Goal: Task Accomplishment & Management: Manage account settings

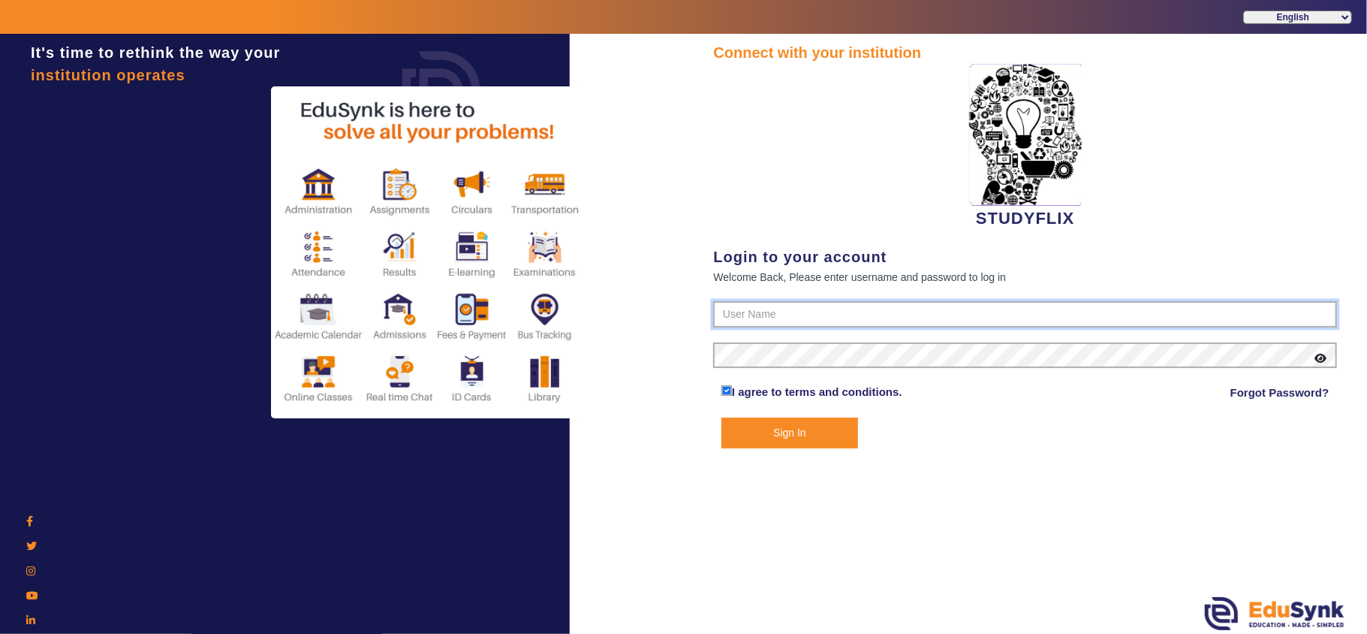
type input "6354922771"
click at [806, 437] on button "Sign In" at bounding box center [789, 432] width 137 height 31
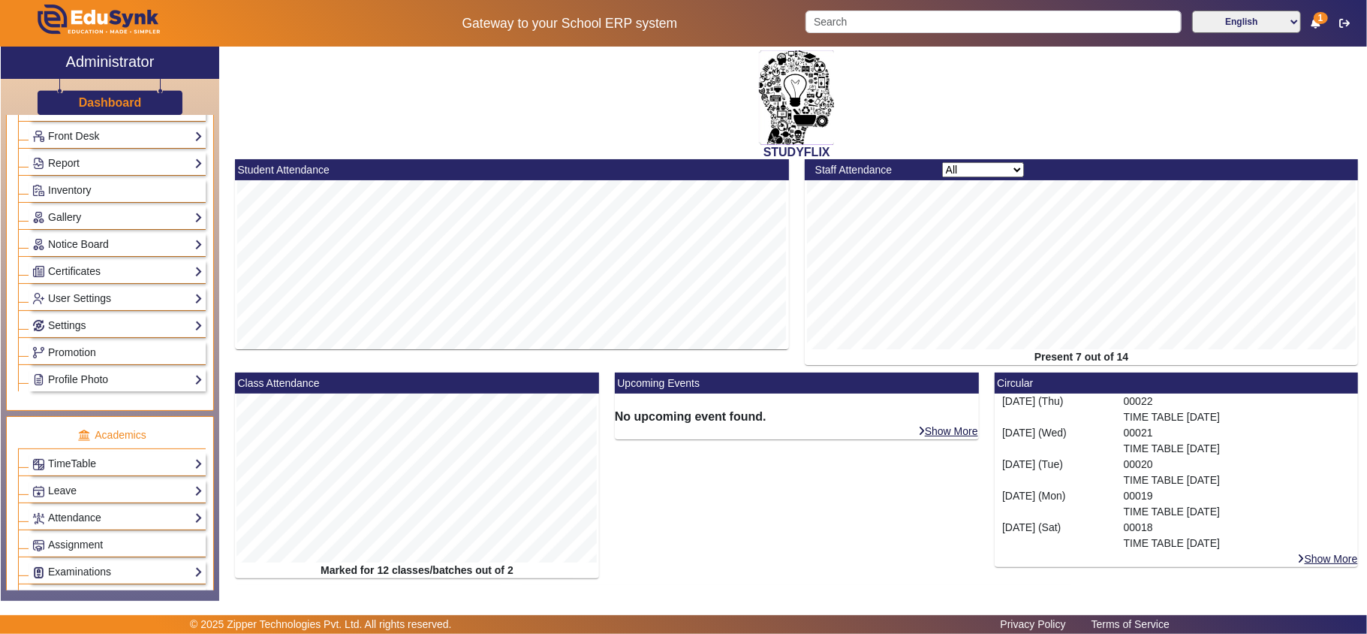
scroll to position [500, 0]
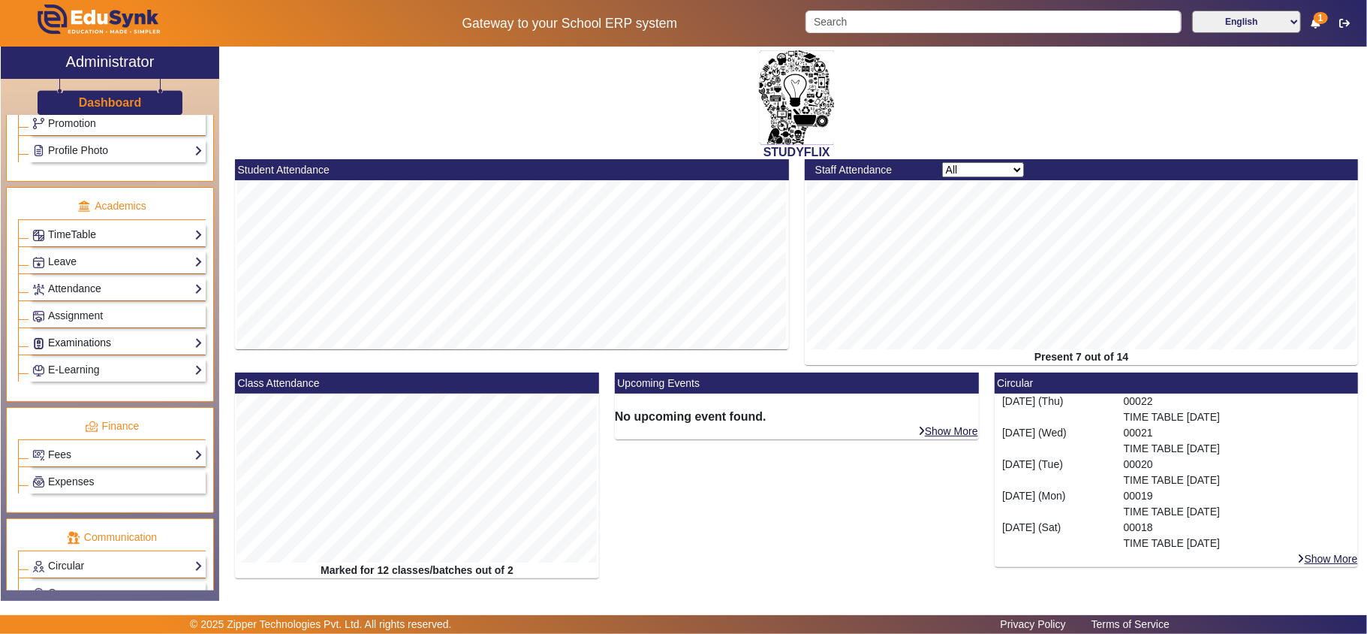
click at [68, 351] on link "Examinations" at bounding box center [117, 342] width 170 height 17
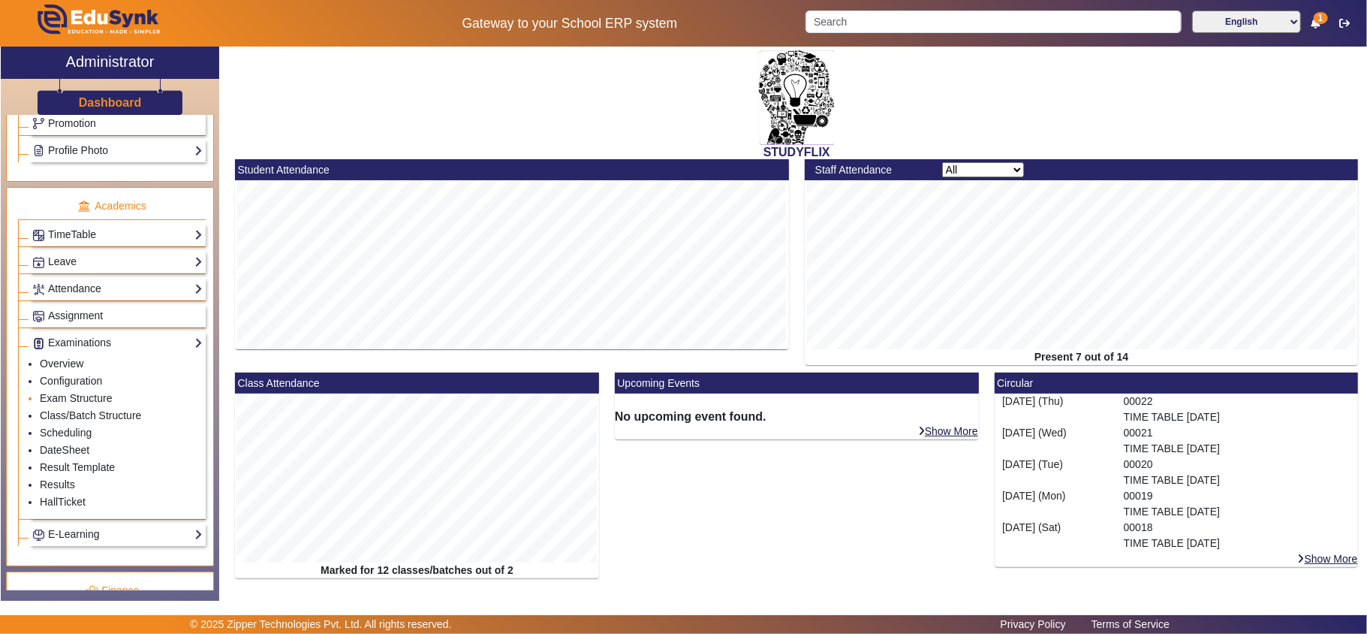
click at [60, 408] on li "Exam Structure" at bounding box center [121, 398] width 163 height 17
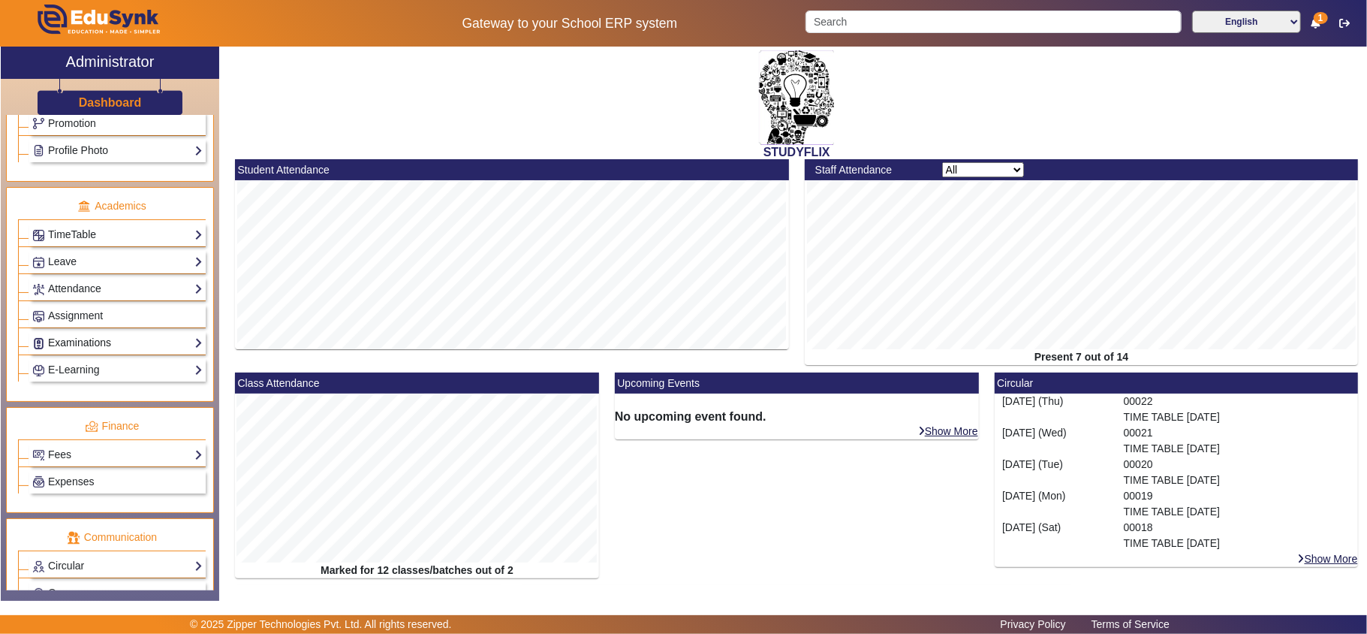
click at [60, 351] on link "Examinations" at bounding box center [117, 342] width 170 height 17
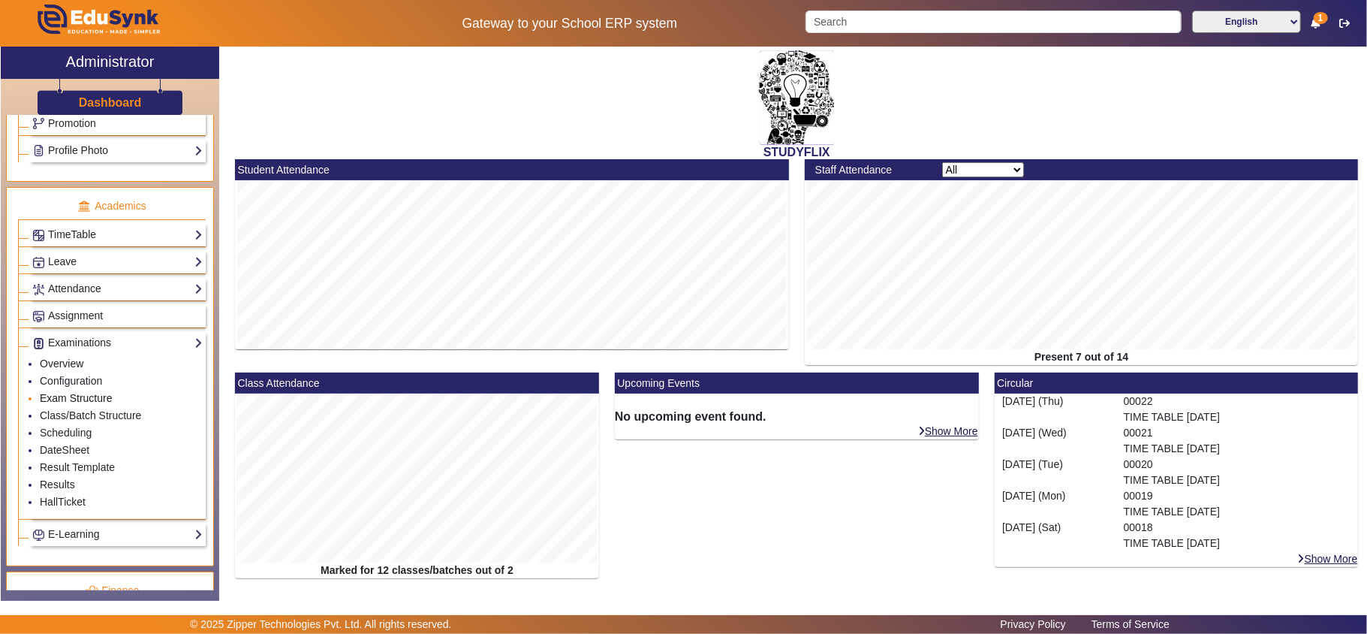
click at [54, 404] on link "Exam Structure" at bounding box center [76, 398] width 72 height 12
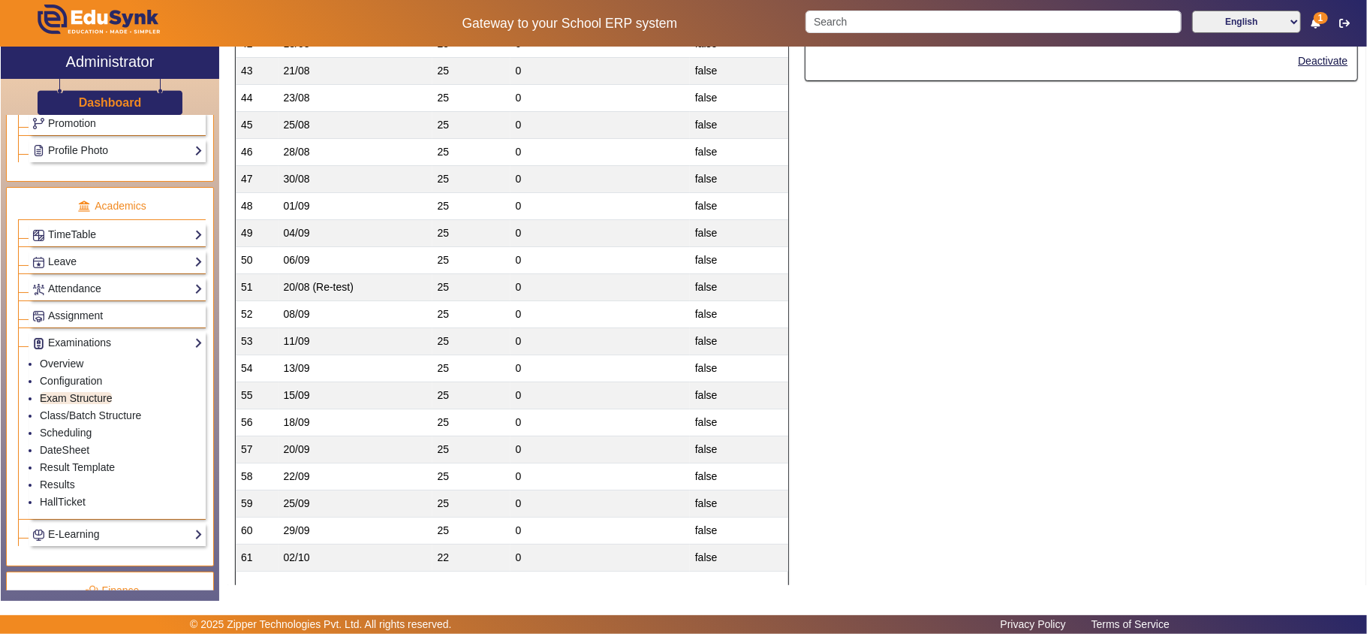
scroll to position [1502, 0]
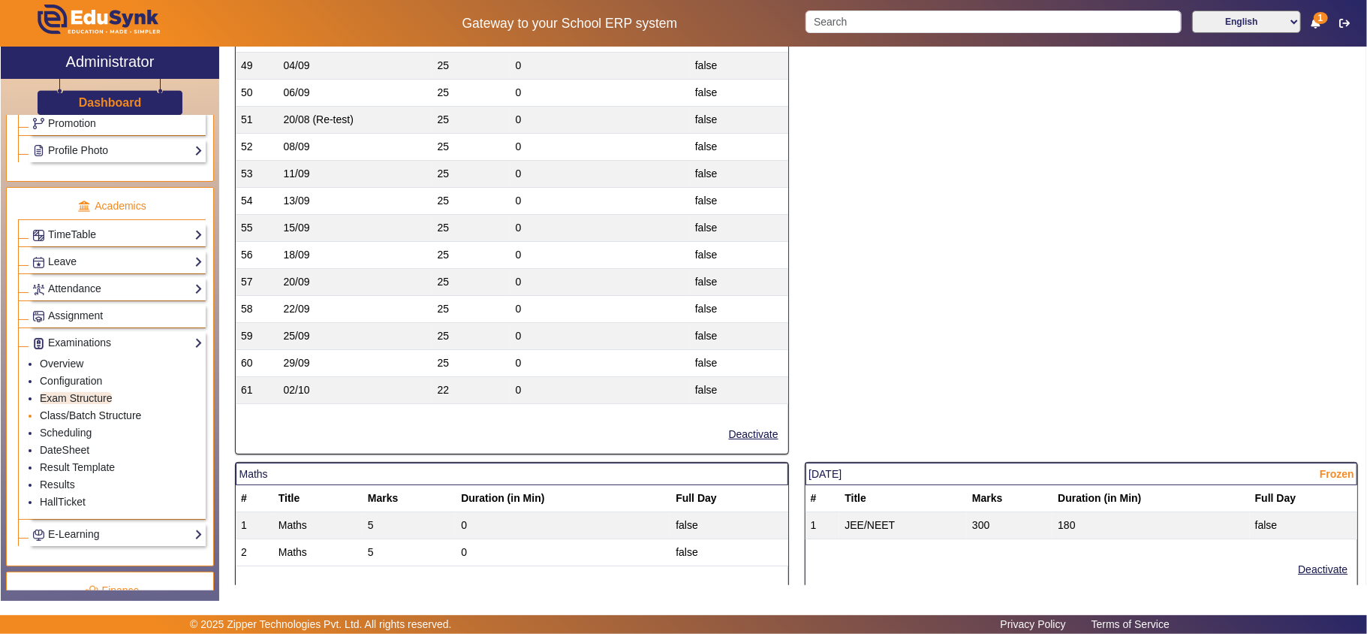
click at [85, 421] on link "Class/Batch Structure" at bounding box center [90, 415] width 101 height 12
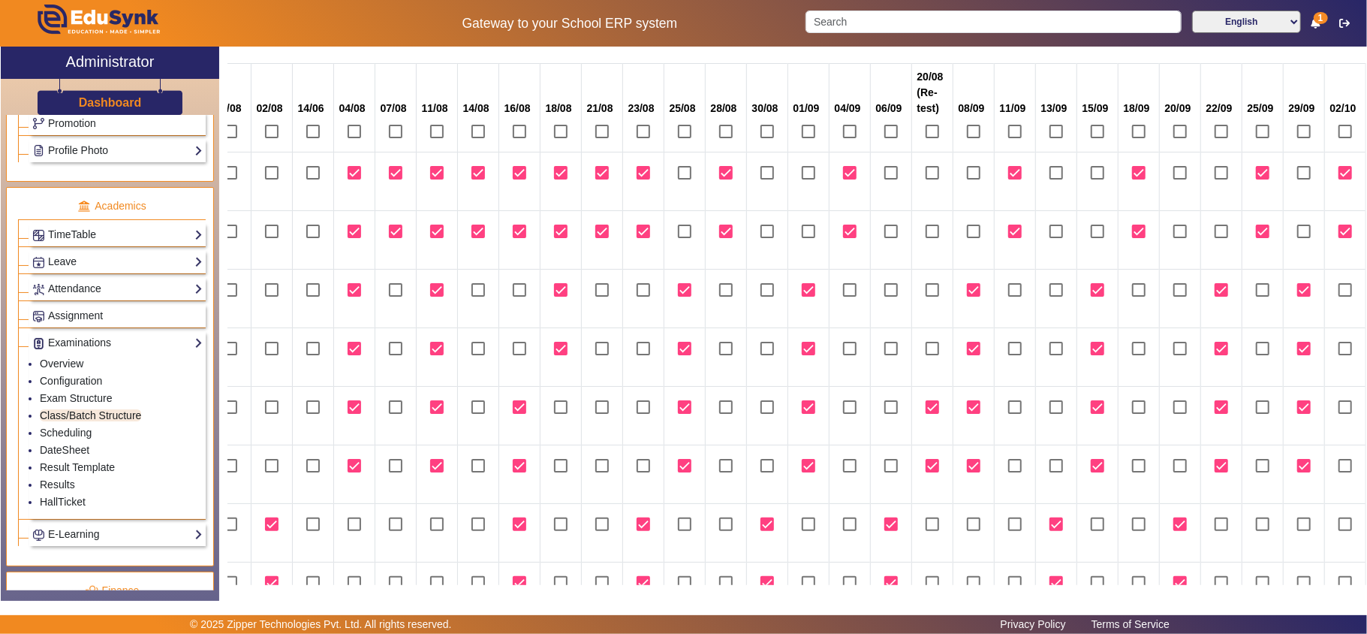
scroll to position [333, 1455]
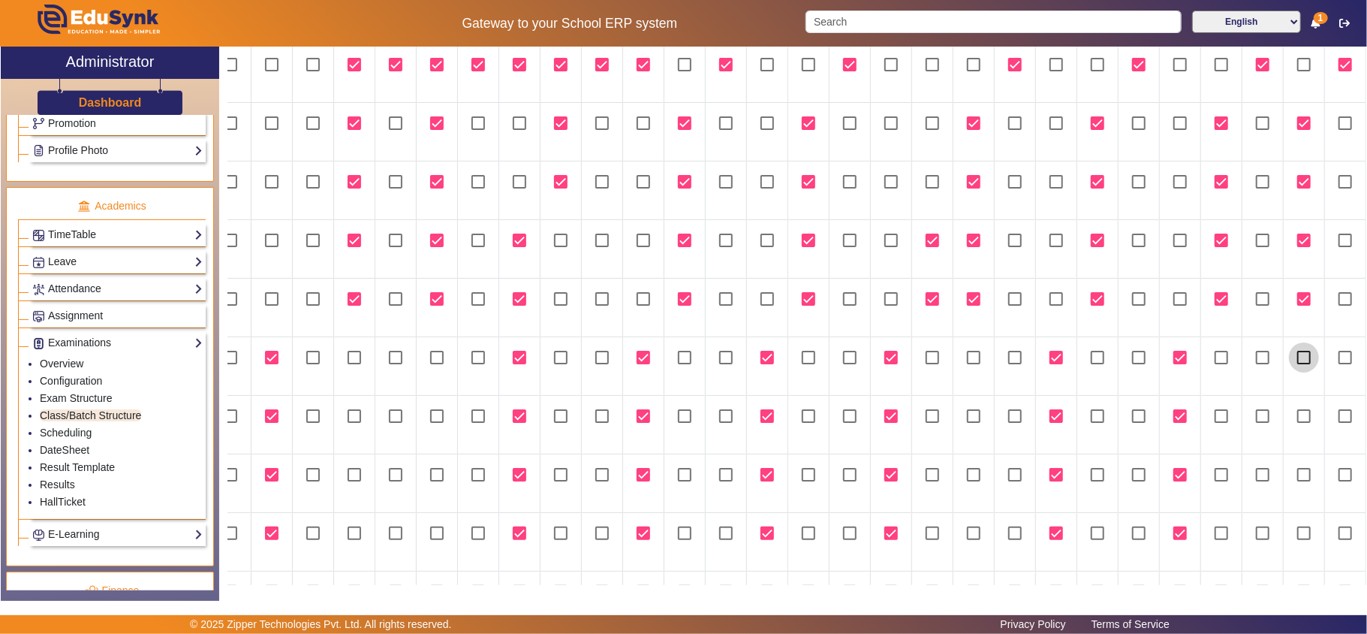
click at [1301, 361] on input "checkbox" at bounding box center [1304, 357] width 30 height 30
checkbox input "true"
click at [1300, 415] on input "checkbox" at bounding box center [1304, 416] width 30 height 30
checkbox input "true"
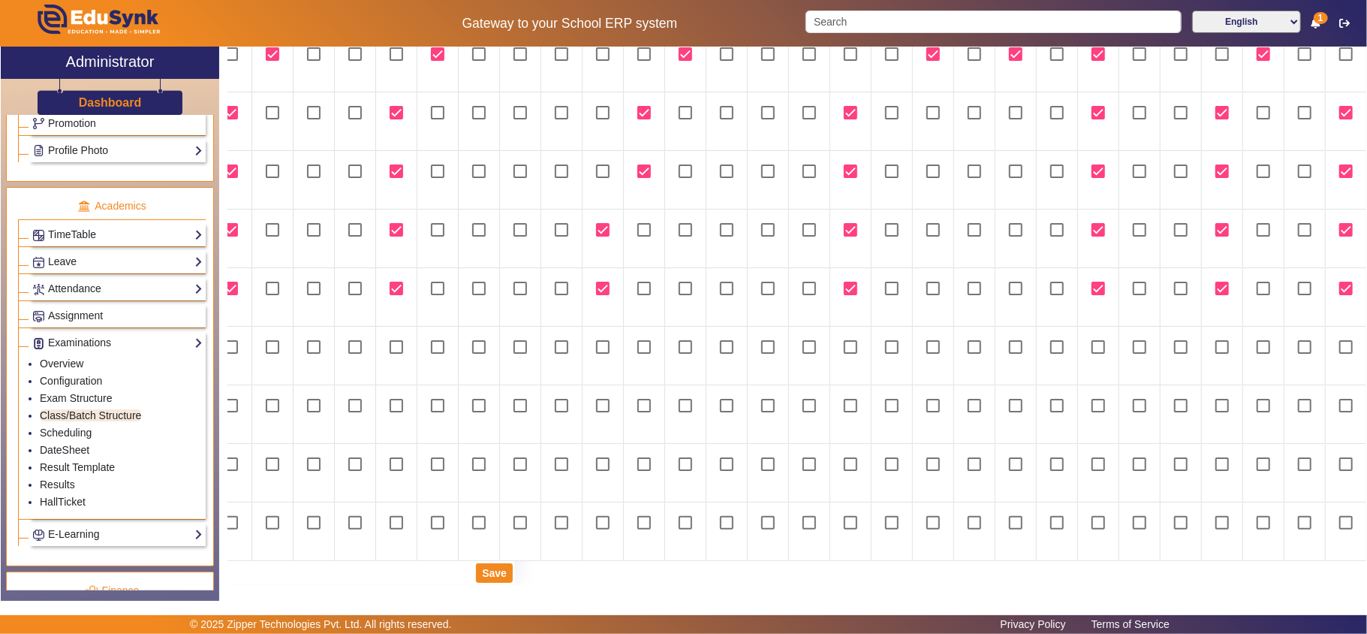
scroll to position [592, 673]
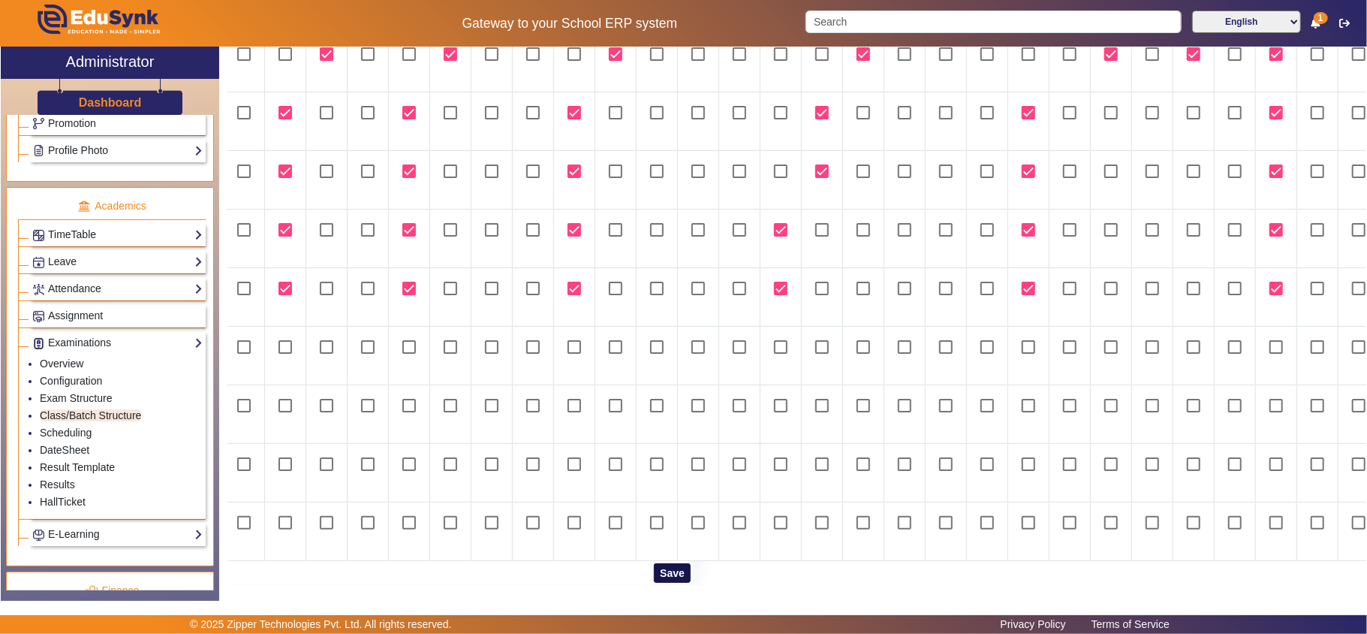
click at [665, 565] on button "Save" at bounding box center [672, 573] width 37 height 20
click at [72, 438] on link "Scheduling" at bounding box center [66, 432] width 52 height 12
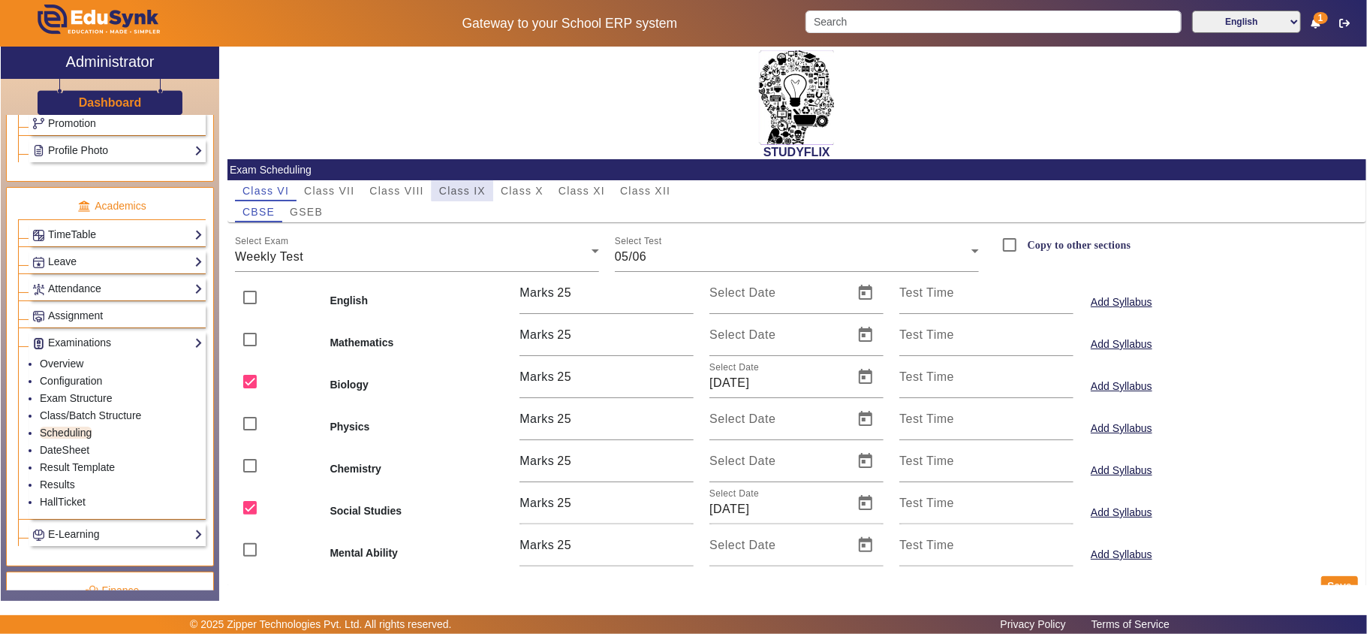
click at [480, 188] on span "Class IX" at bounding box center [462, 190] width 47 height 11
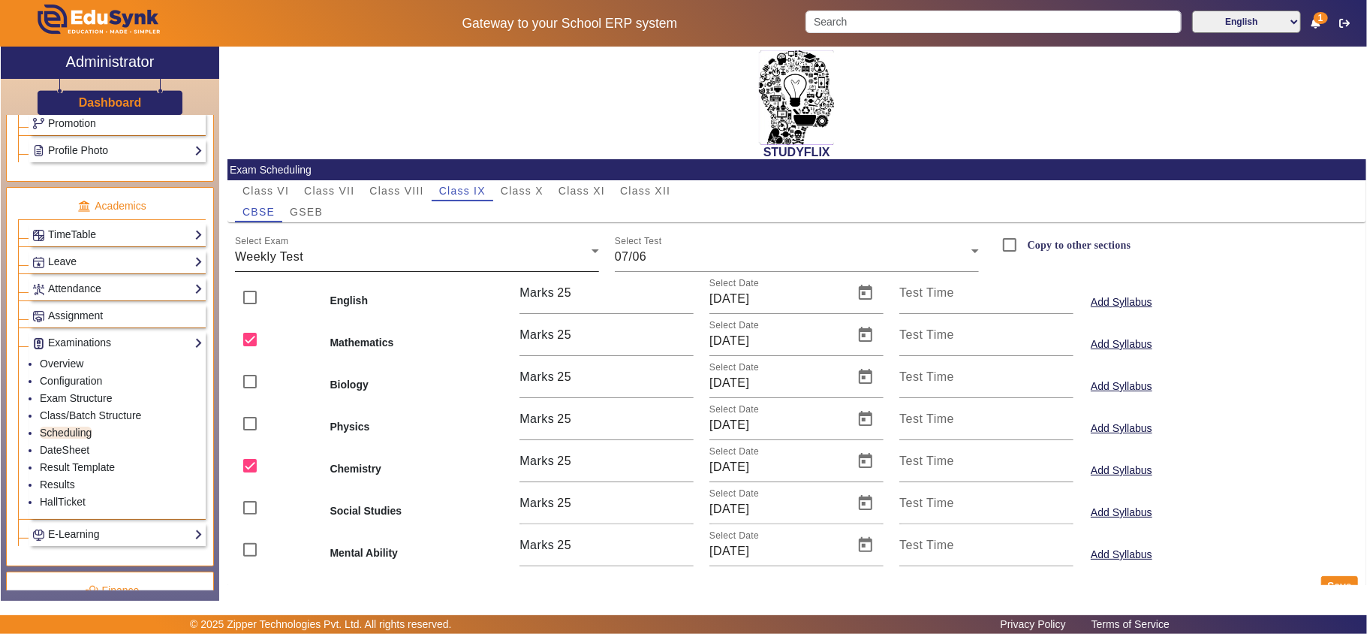
click at [514, 245] on div "Select Exam Weekly Test" at bounding box center [417, 251] width 364 height 42
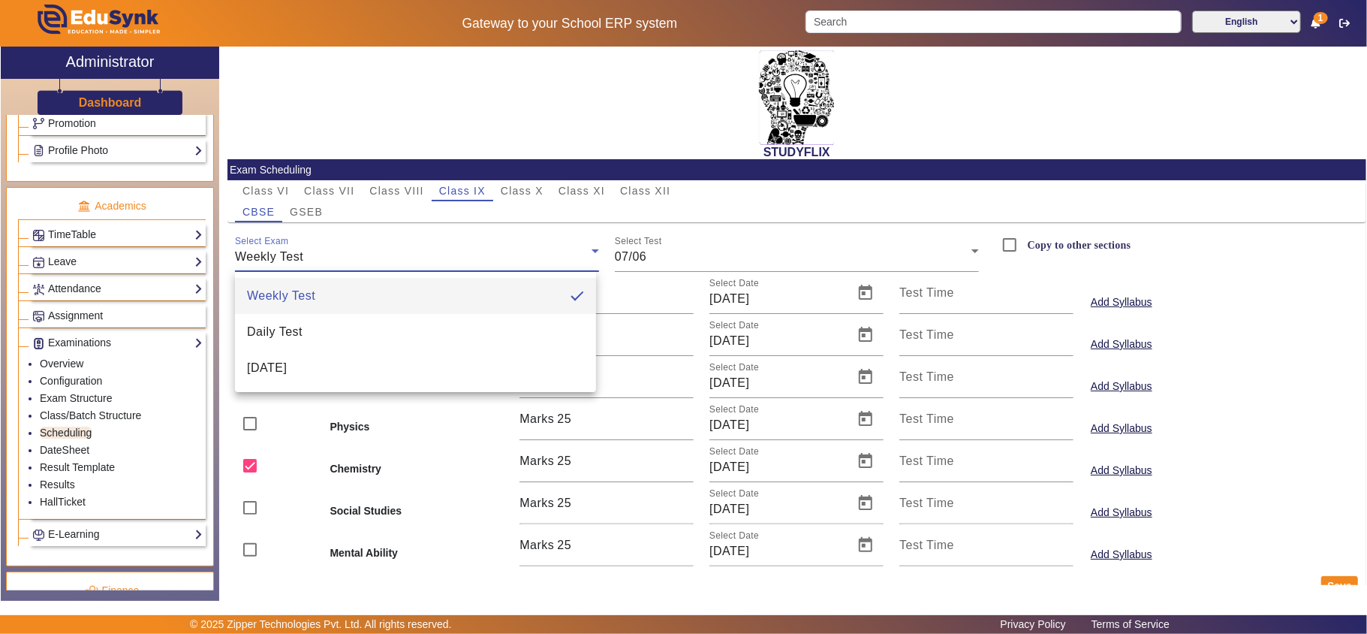
click at [700, 247] on div at bounding box center [683, 317] width 1367 height 634
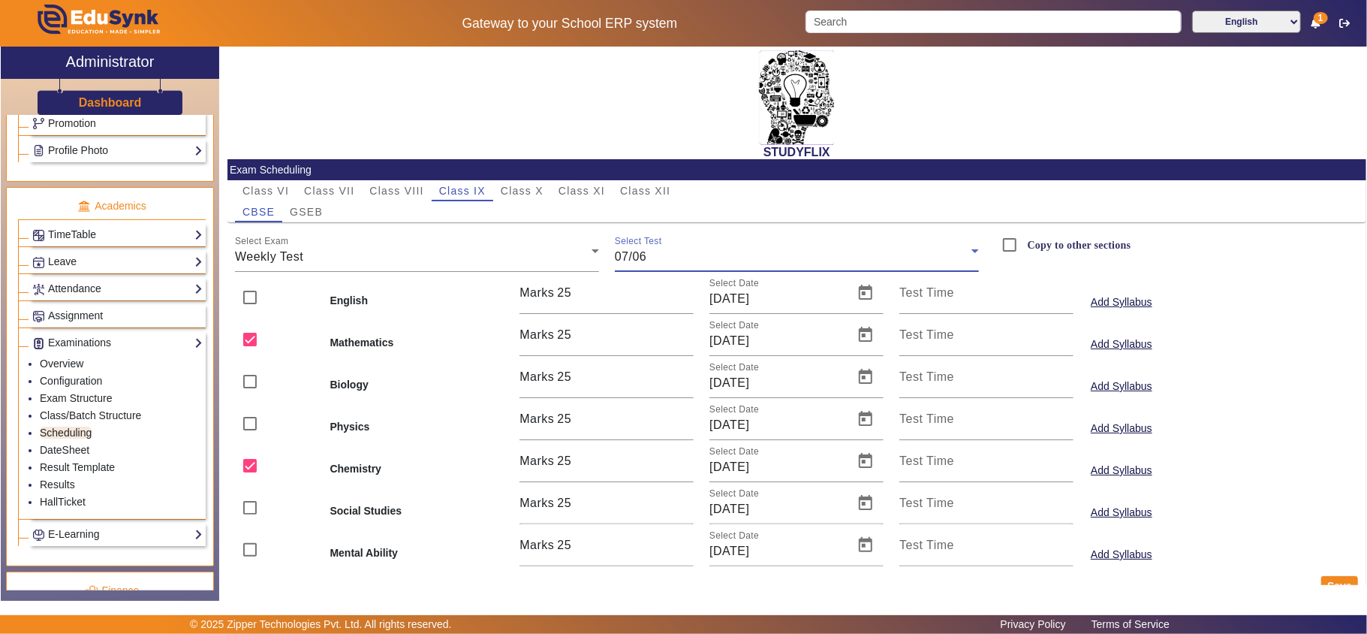
click at [700, 248] on div "07/06" at bounding box center [793, 257] width 357 height 18
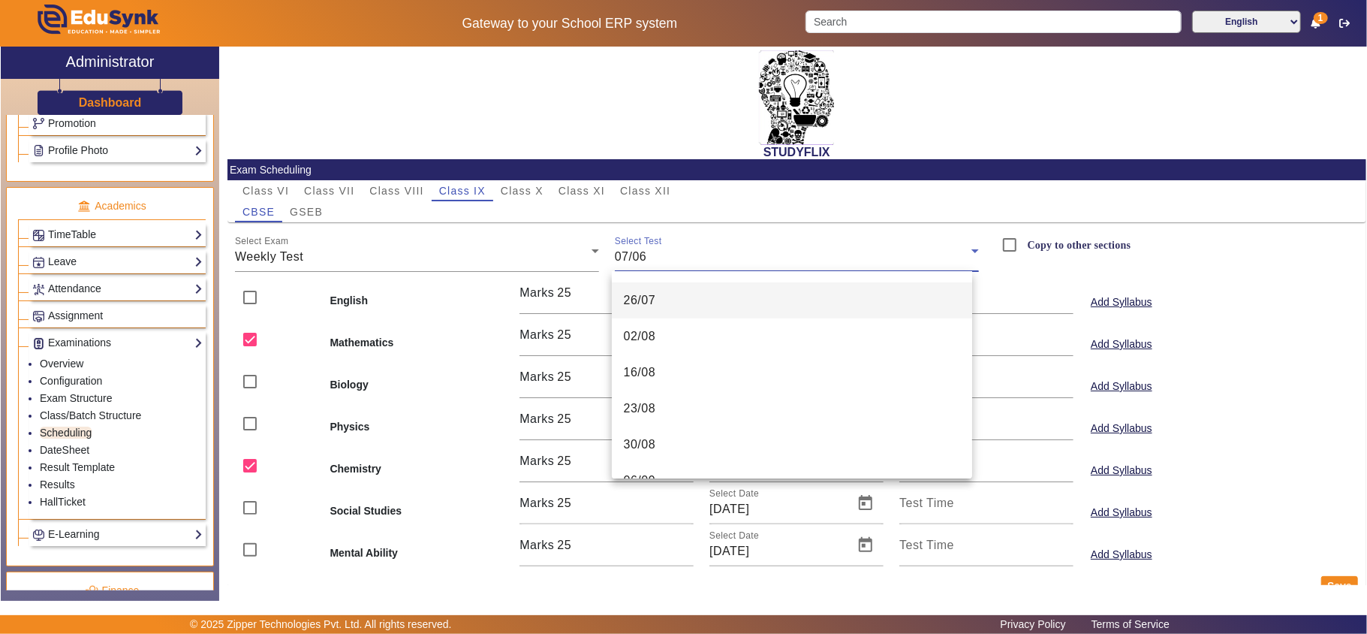
scroll to position [382, 0]
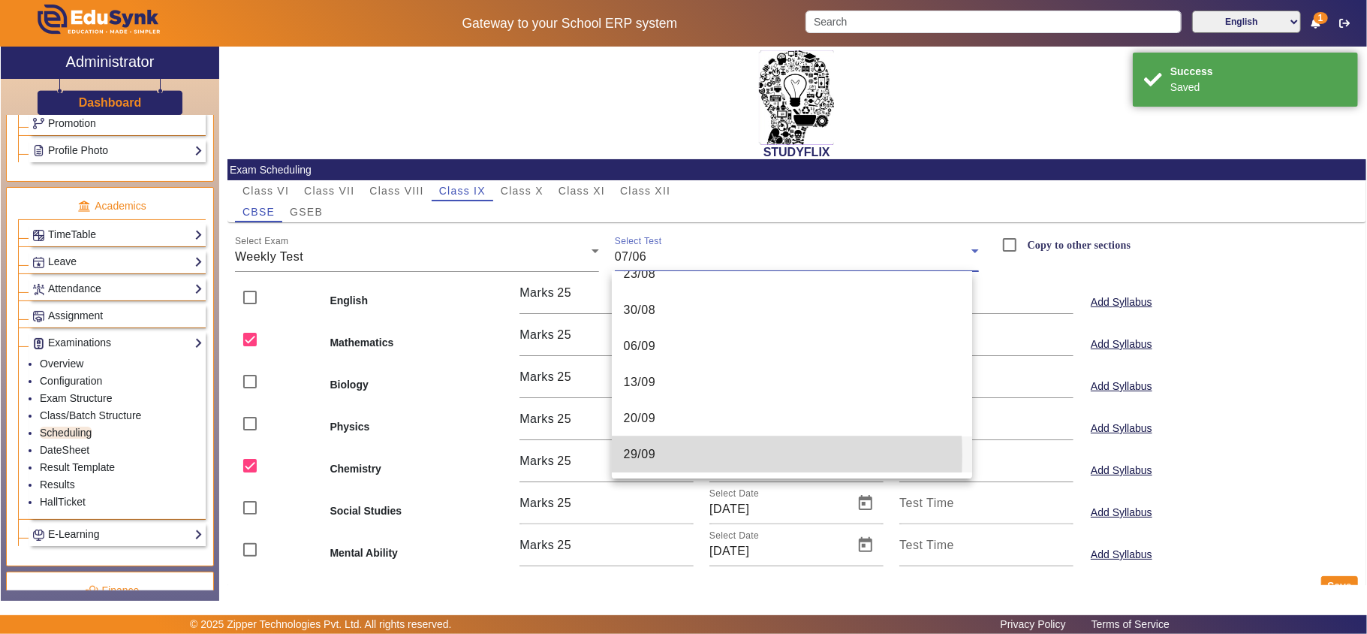
click at [652, 455] on span "29/09" at bounding box center [640, 454] width 32 height 18
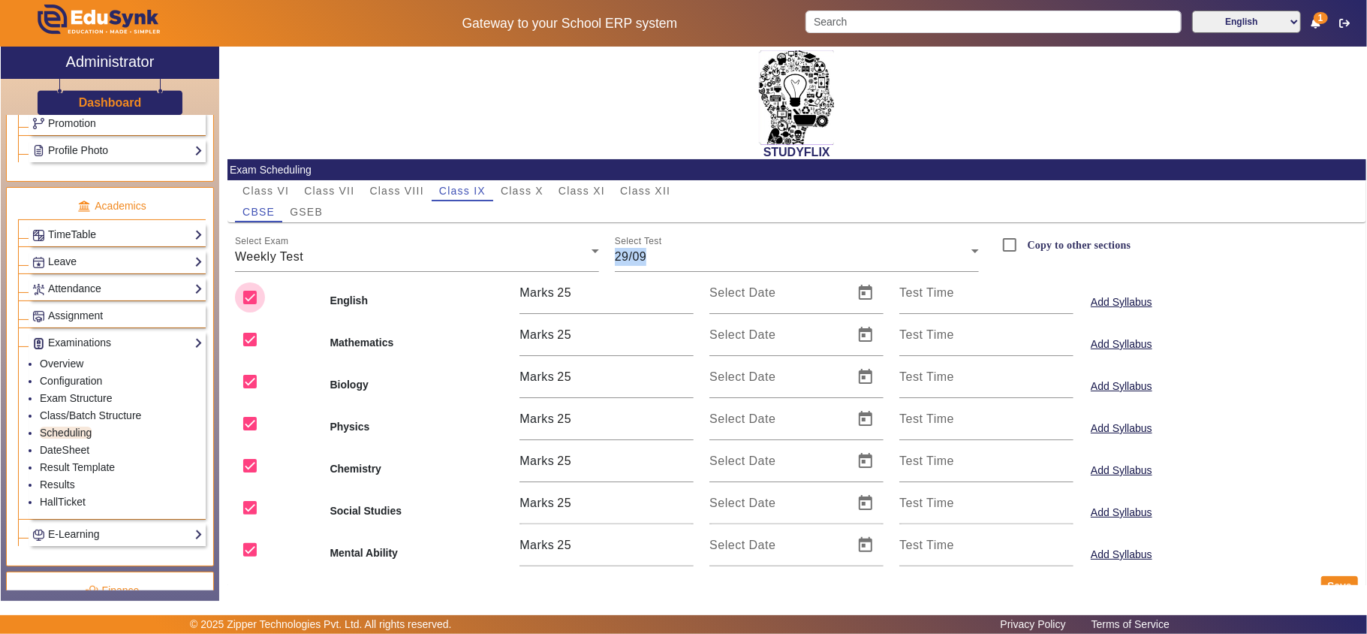
click at [254, 304] on input "checkbox" at bounding box center [250, 297] width 30 height 30
checkbox input "false"
drag, startPoint x: 240, startPoint y: 337, endPoint x: 241, endPoint y: 369, distance: 32.3
click at [241, 337] on input "checkbox" at bounding box center [250, 339] width 30 height 30
checkbox input "false"
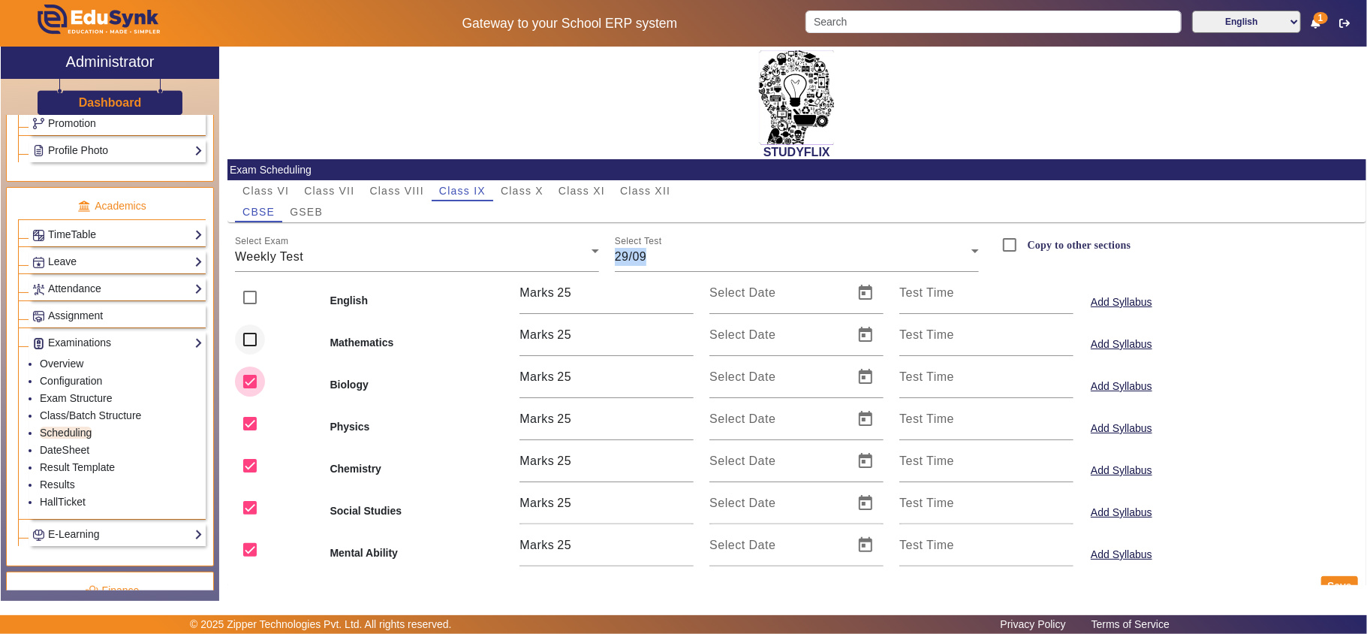
drag, startPoint x: 244, startPoint y: 386, endPoint x: 246, endPoint y: 322, distance: 63.9
click at [244, 384] on input "checkbox" at bounding box center [250, 381] width 30 height 30
checkbox input "false"
click at [247, 299] on input "checkbox" at bounding box center [250, 297] width 30 height 30
checkbox input "true"
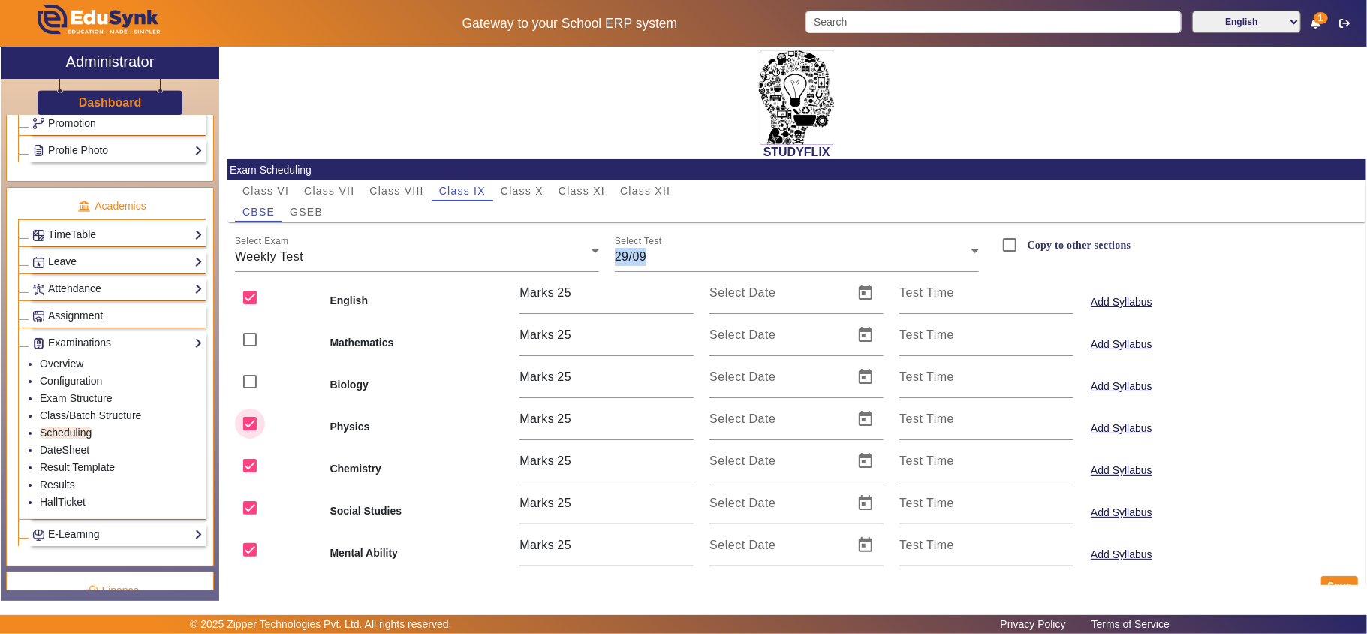
click at [251, 423] on input "checkbox" at bounding box center [250, 423] width 30 height 30
checkbox input "false"
click at [249, 456] on input "checkbox" at bounding box center [250, 465] width 30 height 30
checkbox input "false"
click at [251, 547] on input "checkbox" at bounding box center [250, 550] width 30 height 30
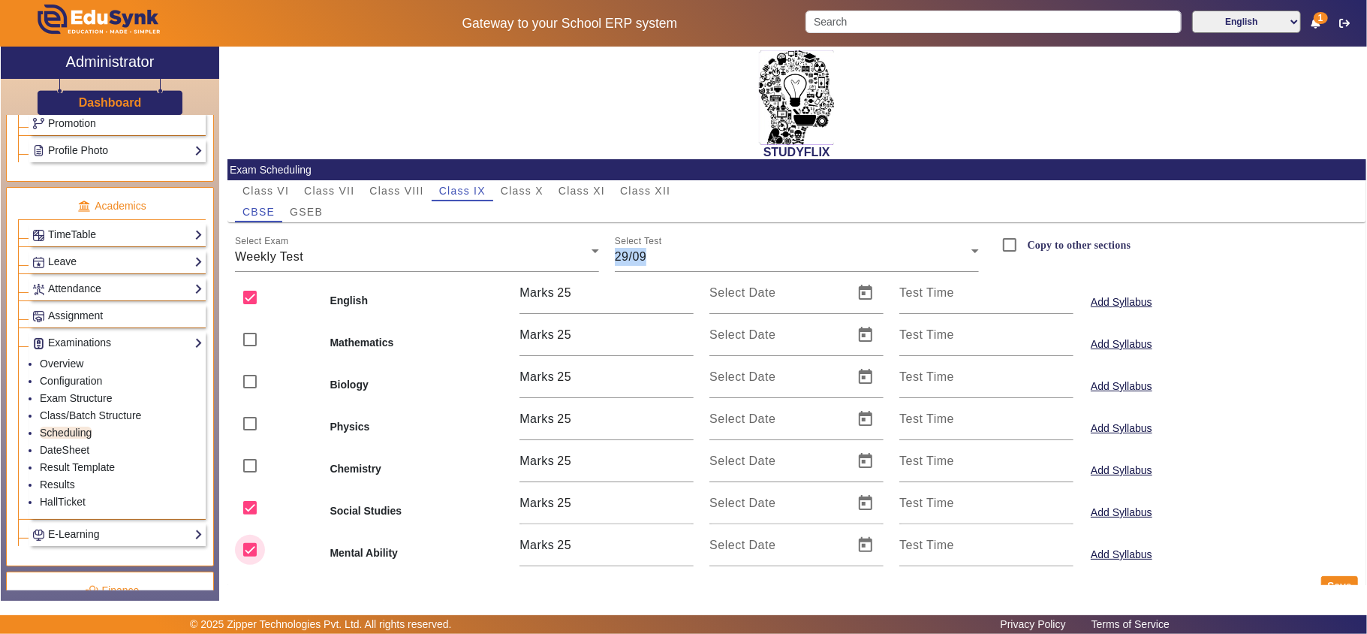
checkbox input "false"
click at [859, 289] on span "Open calendar" at bounding box center [866, 293] width 36 height 36
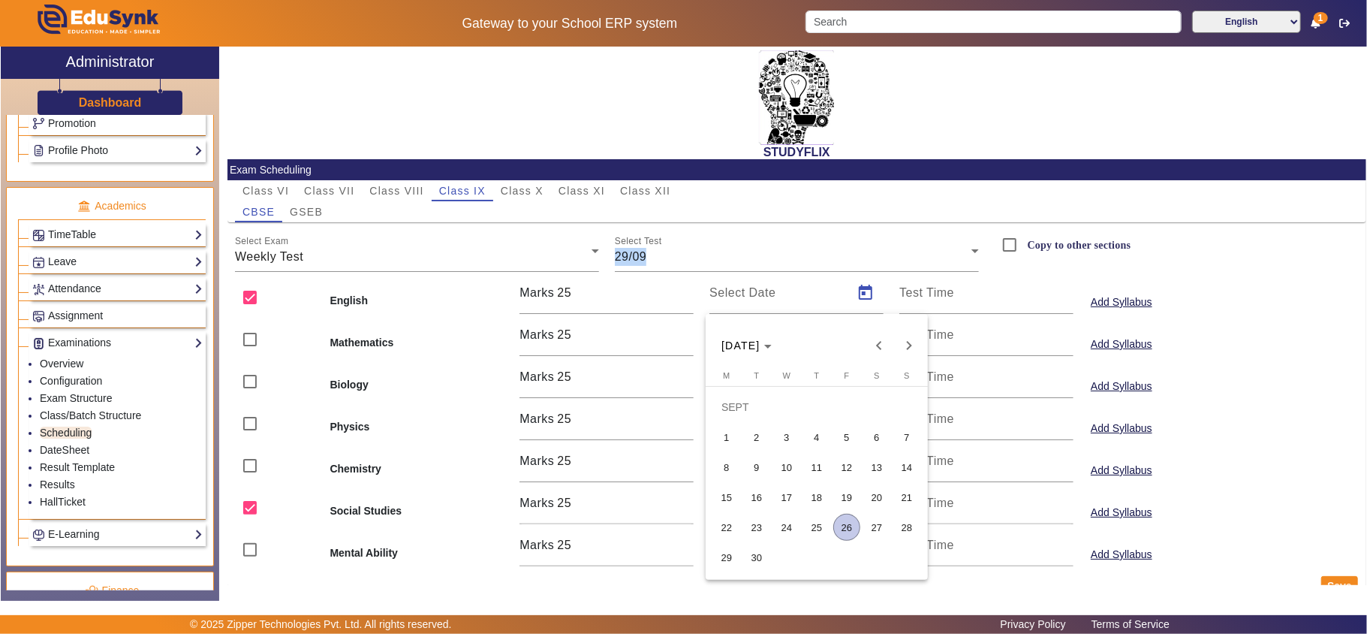
click at [728, 556] on span "29" at bounding box center [726, 557] width 27 height 27
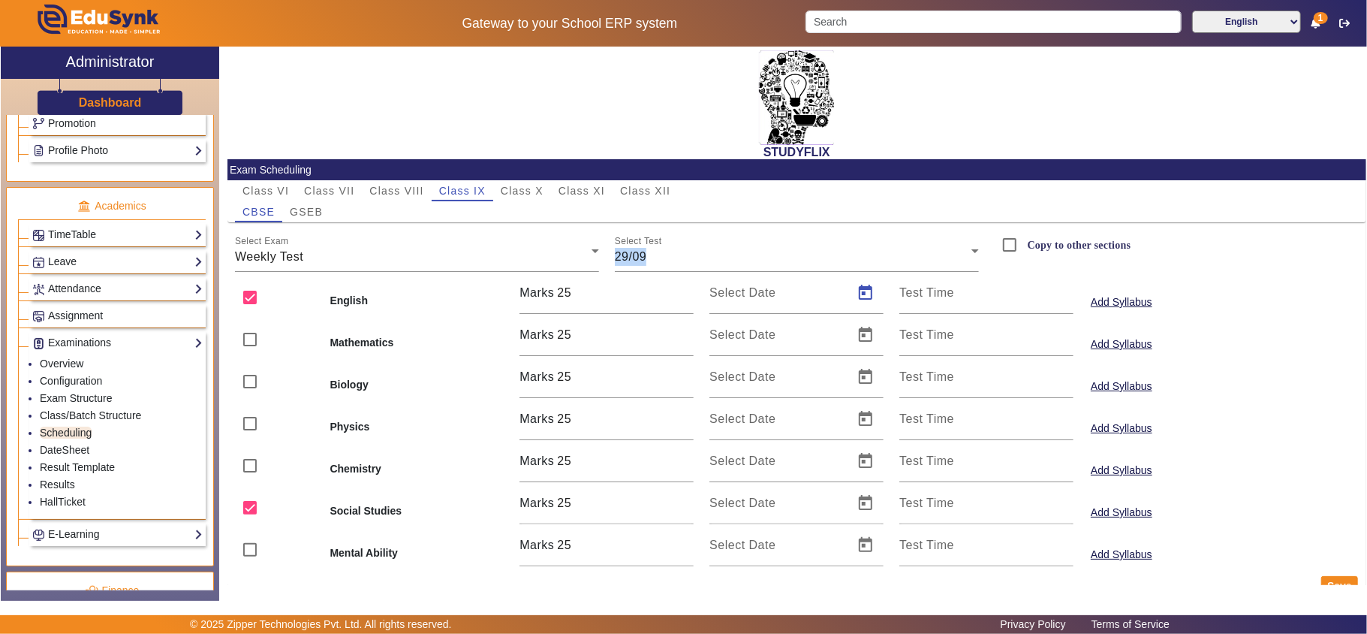
type input "[DATE]"
click at [862, 505] on span "Open calendar" at bounding box center [866, 503] width 36 height 36
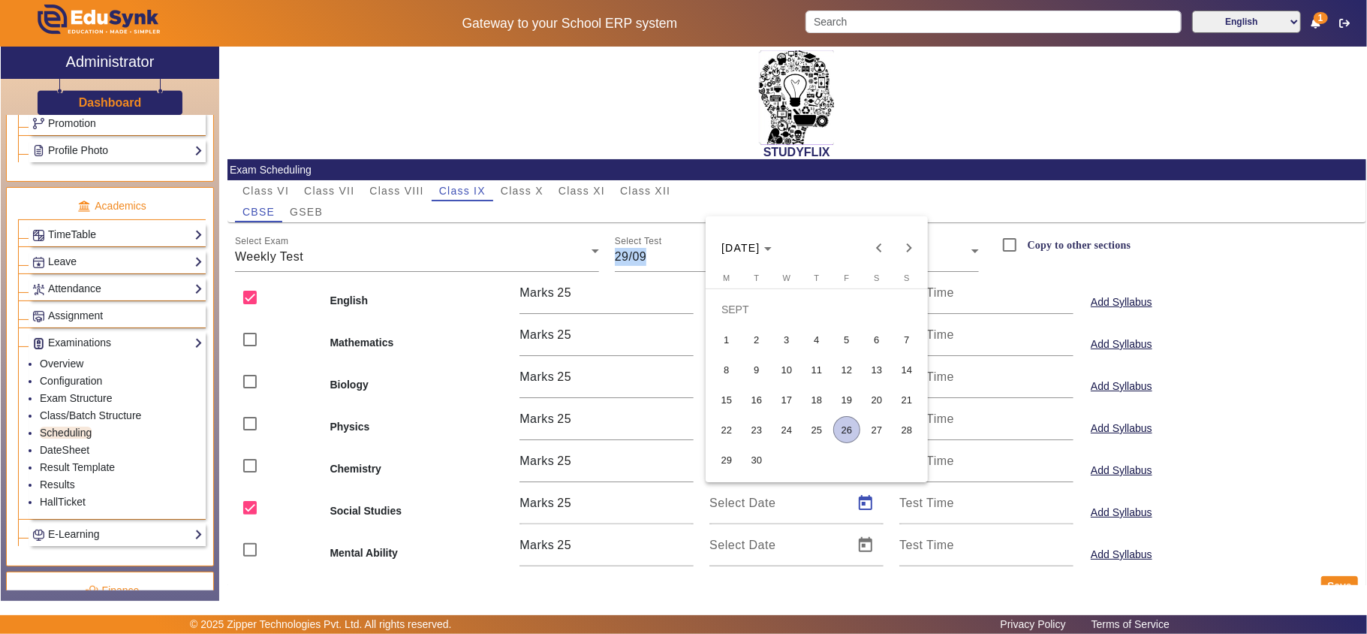
click at [731, 463] on span "29" at bounding box center [726, 459] width 27 height 27
type input "[DATE]"
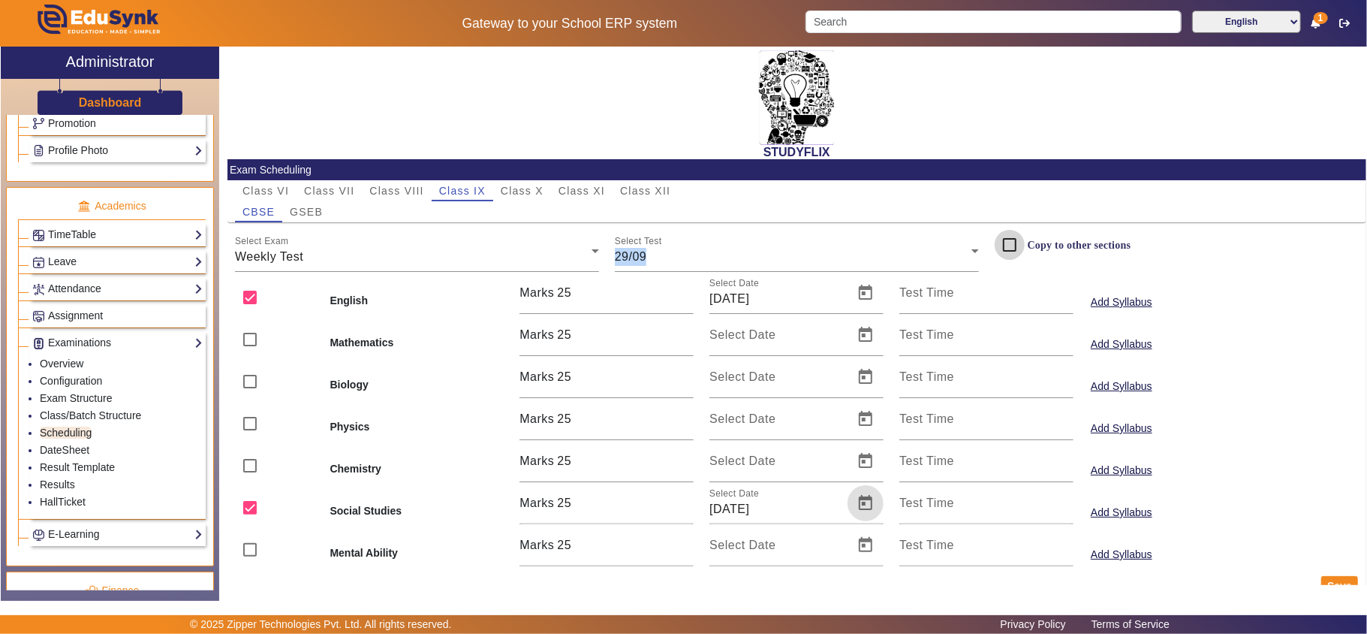
click at [1000, 242] on input "Copy to other sections" at bounding box center [1010, 245] width 30 height 30
click at [1327, 581] on button "Save" at bounding box center [1339, 586] width 37 height 20
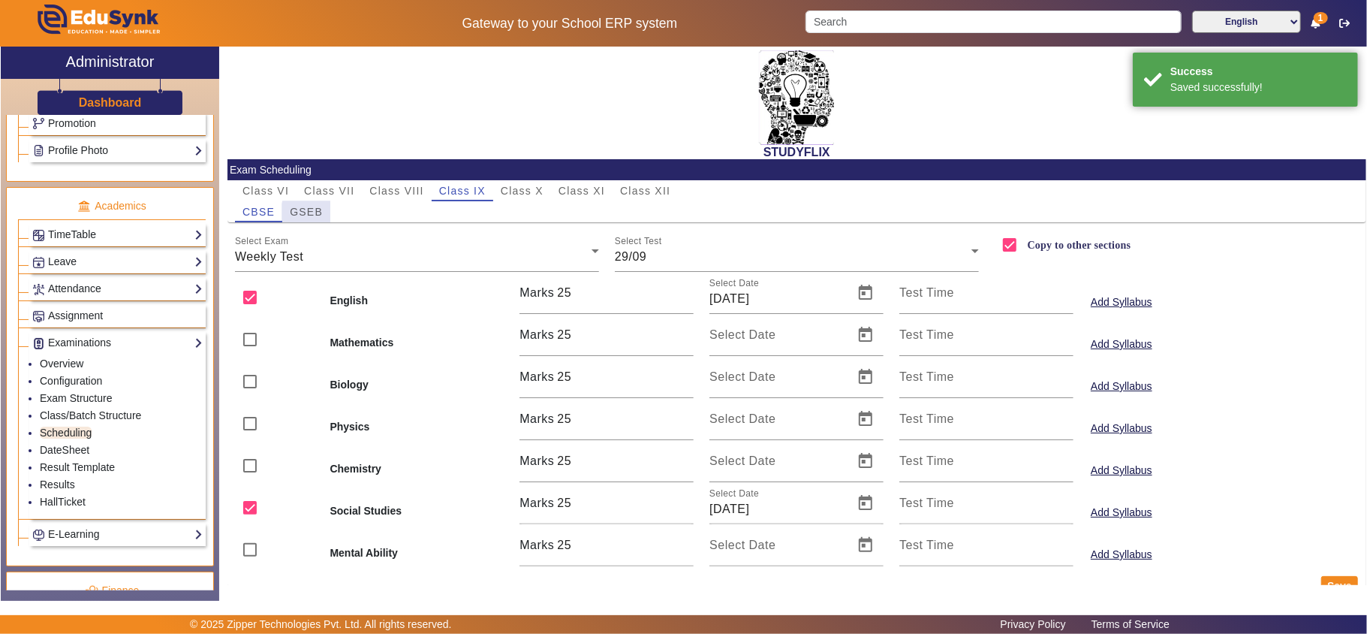
click at [319, 212] on span "GSEB" at bounding box center [306, 211] width 33 height 11
checkbox input "false"
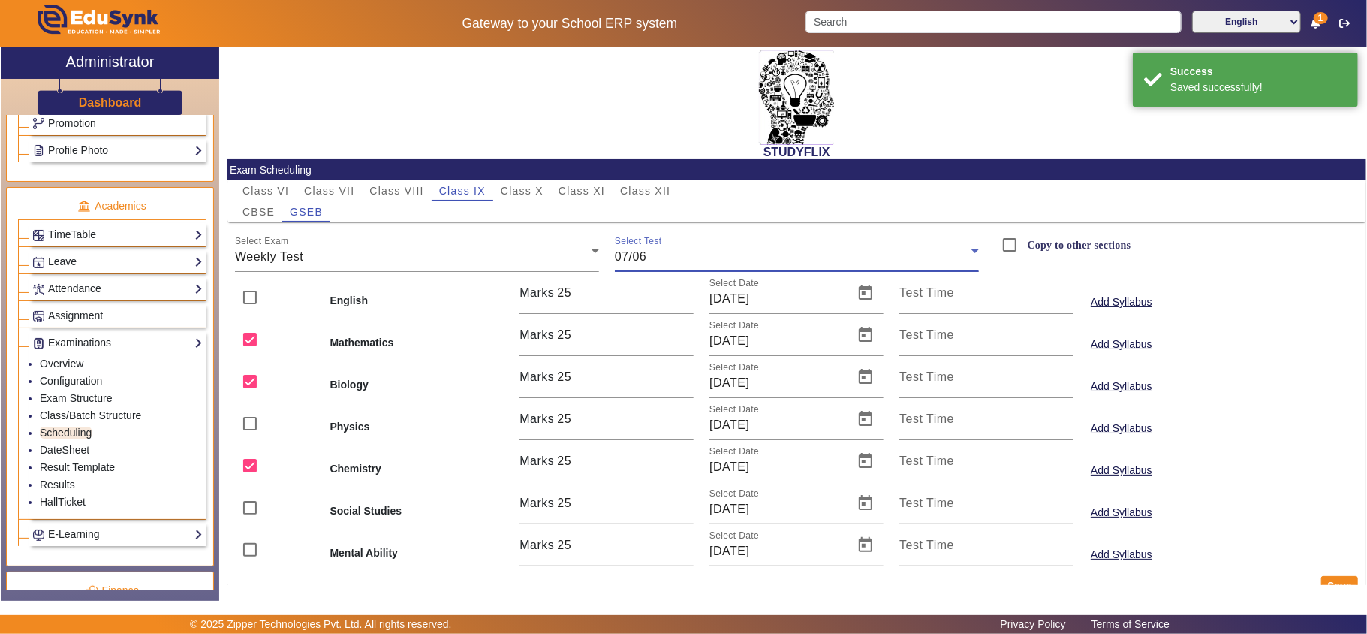
click at [615, 256] on span "07/06" at bounding box center [631, 256] width 32 height 13
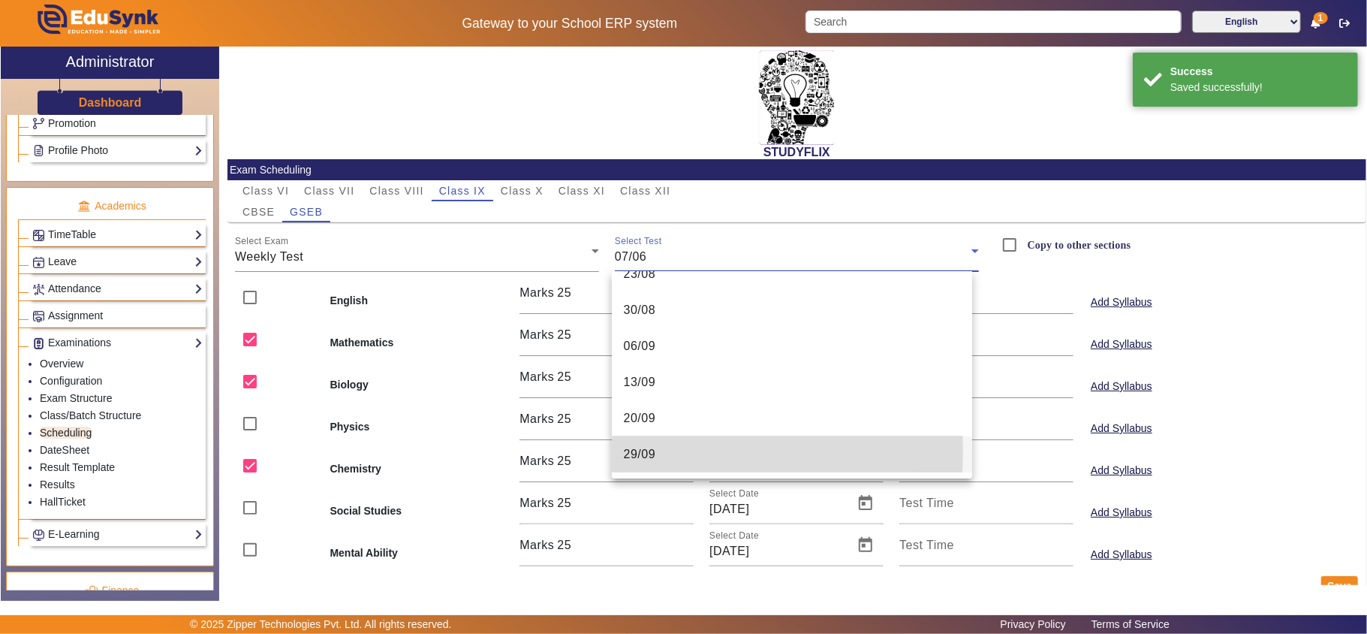
click at [653, 450] on span "29/09" at bounding box center [640, 454] width 32 height 18
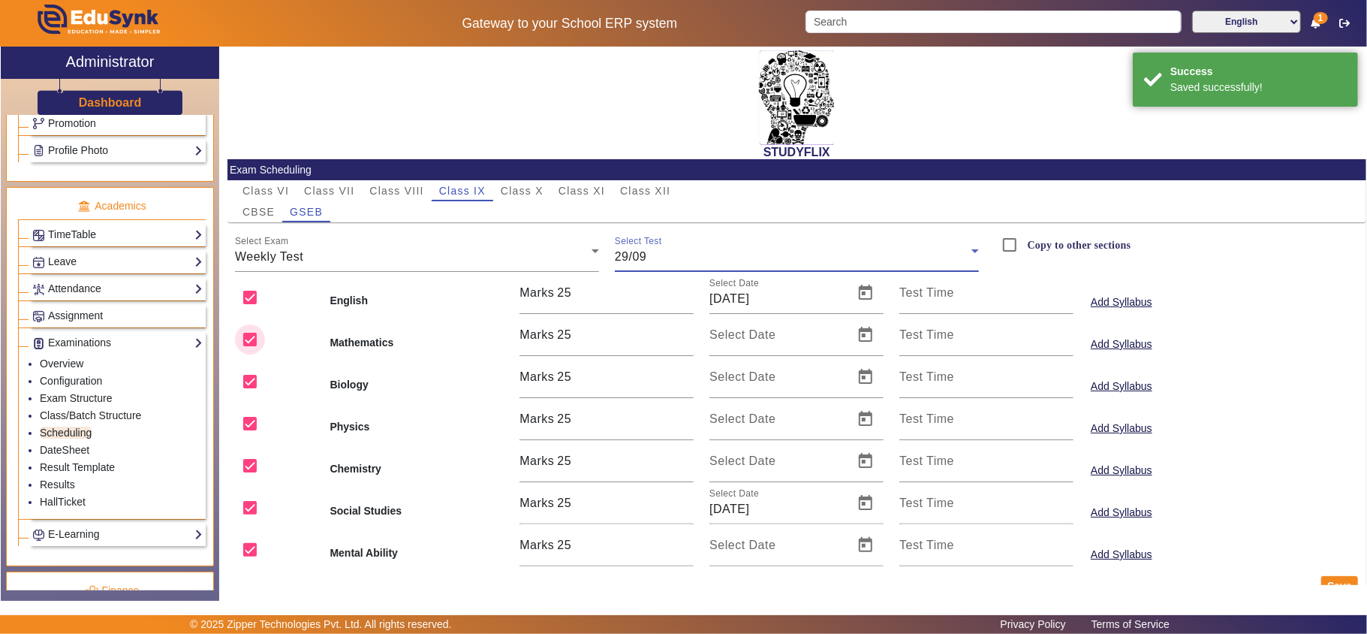
click at [250, 336] on input "checkbox" at bounding box center [250, 339] width 30 height 30
checkbox input "false"
click at [251, 370] on input "checkbox" at bounding box center [250, 381] width 30 height 30
checkbox input "false"
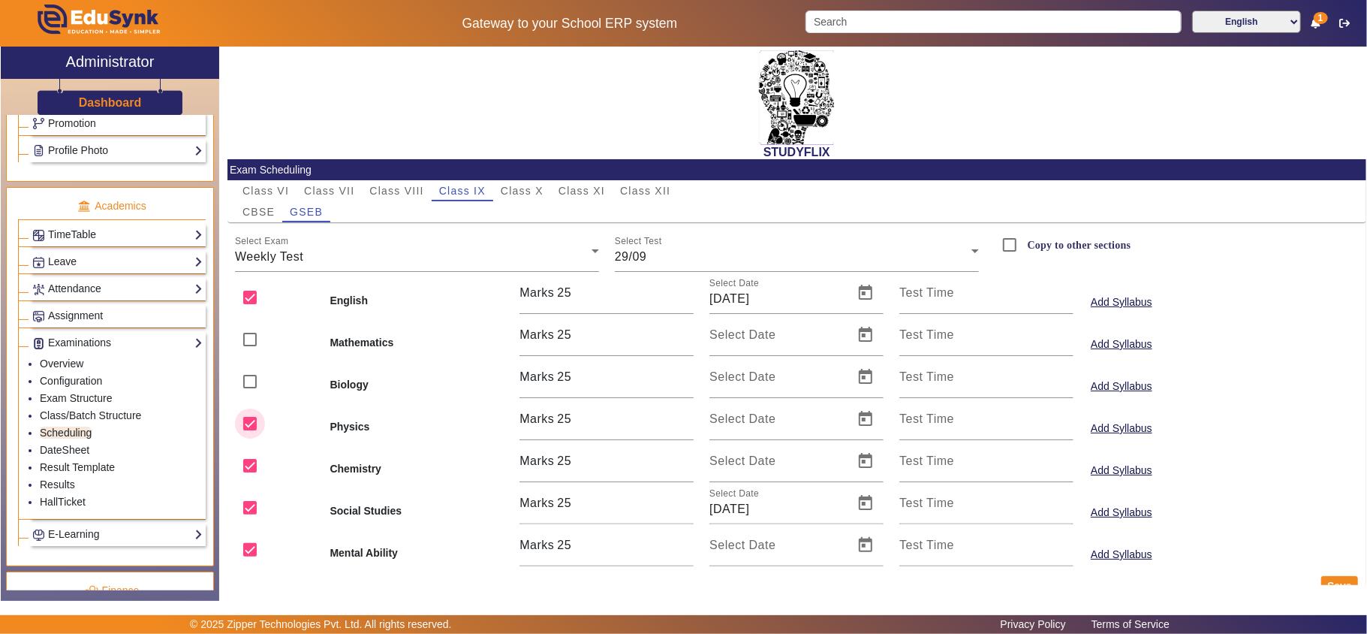
click at [251, 423] on input "checkbox" at bounding box center [250, 423] width 30 height 30
checkbox input "false"
click at [252, 462] on input "checkbox" at bounding box center [250, 465] width 30 height 30
checkbox input "false"
drag, startPoint x: 246, startPoint y: 551, endPoint x: 1067, endPoint y: 559, distance: 820.6
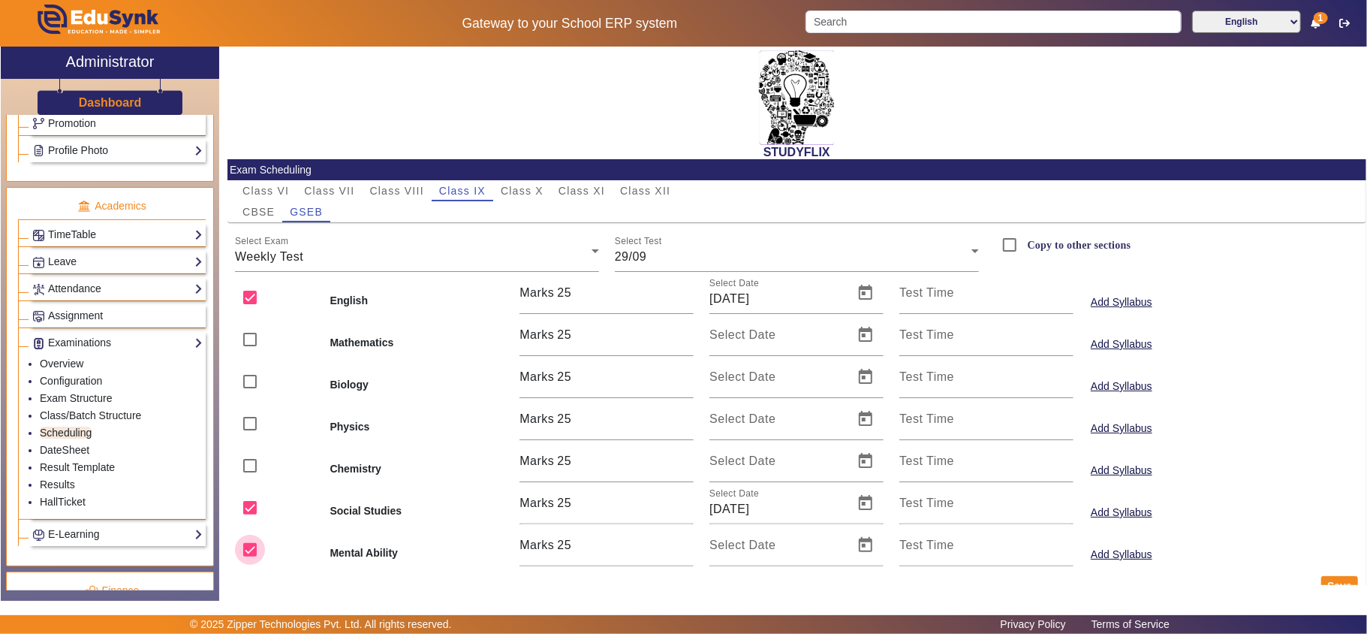
click at [249, 551] on input "checkbox" at bounding box center [250, 550] width 30 height 30
checkbox input "false"
click at [1324, 581] on button "Save" at bounding box center [1339, 586] width 37 height 20
